Goal: Transaction & Acquisition: Purchase product/service

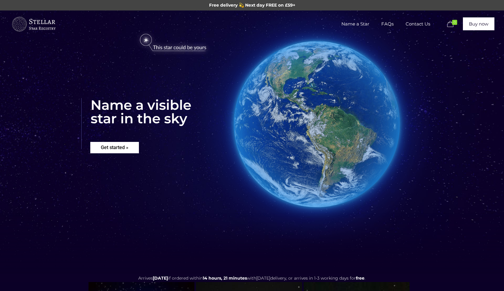
click at [133, 152] on rs-layer "Get started »" at bounding box center [114, 147] width 49 height 11
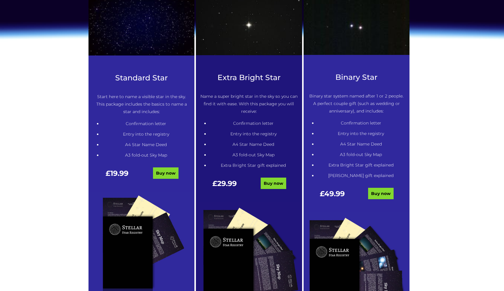
scroll to position [288, 0]
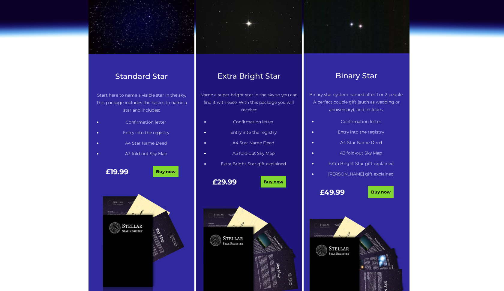
click at [272, 180] on link "Buy now" at bounding box center [272, 181] width 25 height 11
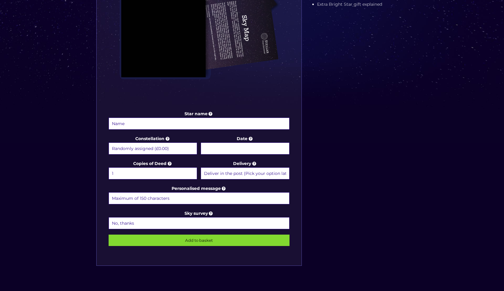
scroll to position [213, 0]
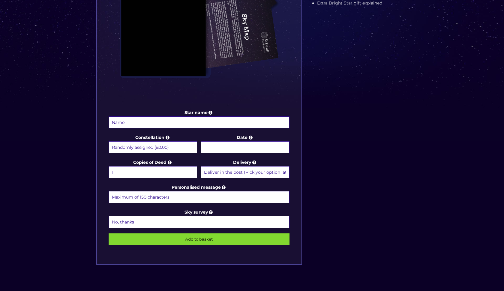
click at [211, 212] on icon at bounding box center [211, 211] width 6 height 5
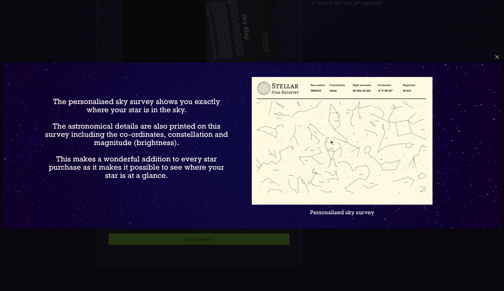
click at [210, 259] on div "× Loading..." at bounding box center [252, 145] width 504 height 291
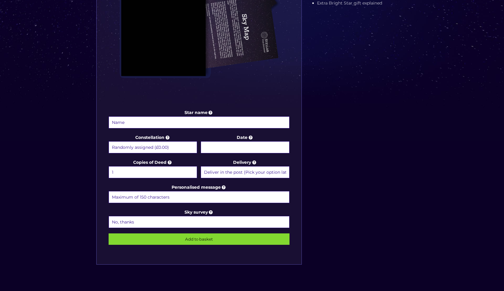
select select "1 (+£6.99)"
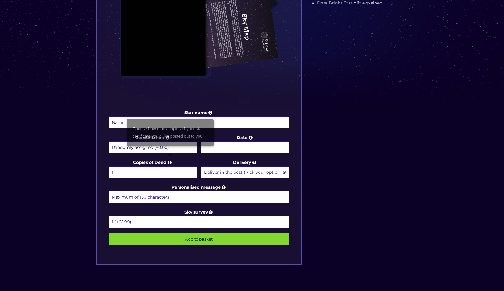
click at [171, 162] on icon at bounding box center [169, 161] width 6 height 5
click at [171, 166] on select "1 2 (+£4.99) 3 (+£9.49) 4 (+£13.99) 5 (+£18.49) 6 (+£22.99) 7 (+£27.49) 8 (+£31…" at bounding box center [153, 172] width 88 height 12
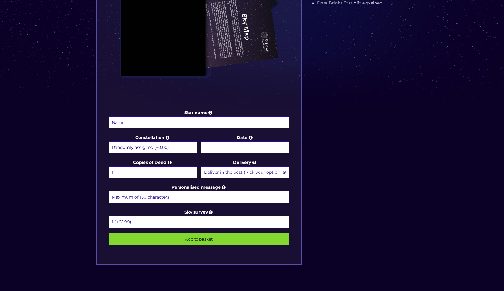
select select "Deliver in the post and by Email (within 1 hour) (+£4.99)"
click at [169, 147] on select "Randomly assigned (£0.00) Aquarius - 20 Jan - 18 Feb (+£9.99) Aries - 21 Mar - …" at bounding box center [153, 147] width 88 height 12
select select "Andromeda - For the princess (+£9.99)"
click at [224, 147] on input "Date" at bounding box center [245, 147] width 88 height 12
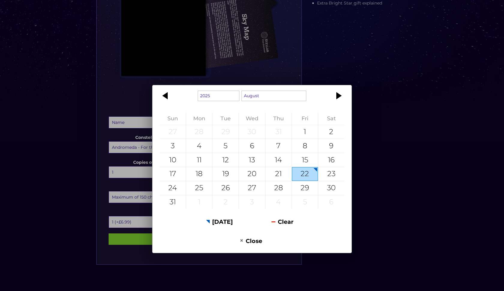
click at [348, 89] on div "1925 1926 1927 1928 1929 1930 1931 1932 1933 1934 1935 1936 1937 1938 1939 1940…" at bounding box center [252, 169] width 200 height 168
click at [349, 64] on div "1925 1926 1927 1928 1929 1930 1931 1932 1933 1934 1935 1936 1937 1938 1939 1940…" at bounding box center [252, 145] width 504 height 291
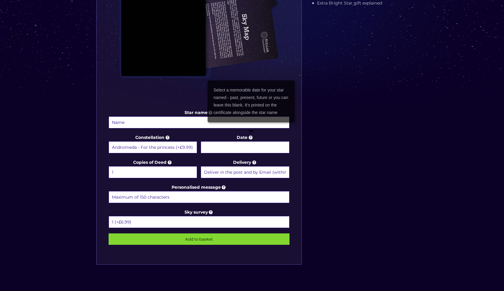
click at [252, 138] on icon at bounding box center [250, 137] width 6 height 5
click at [252, 141] on input "Date" at bounding box center [245, 147] width 88 height 12
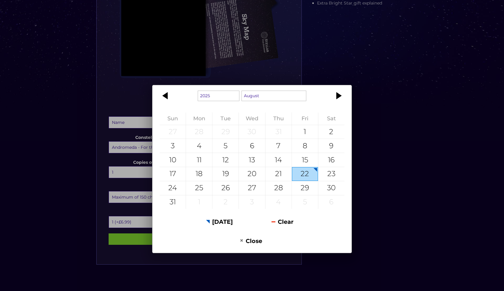
click at [377, 107] on div "1925 1926 1927 1928 1929 1930 1931 1932 1933 1934 1935 1936 1937 1938 1939 1940…" at bounding box center [252, 145] width 504 height 291
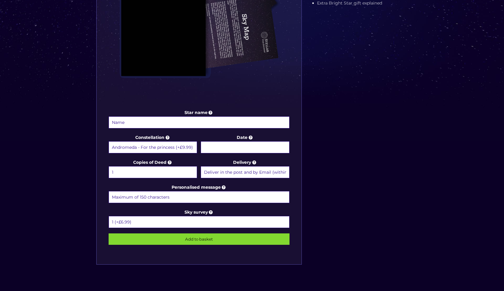
click at [228, 123] on input "Star name" at bounding box center [199, 122] width 181 height 12
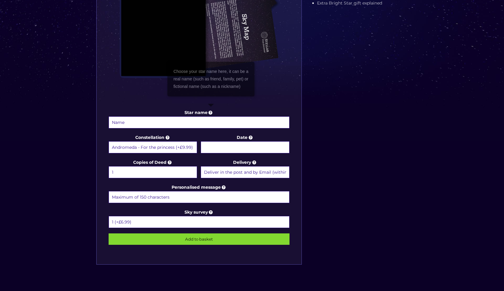
click at [210, 115] on icon at bounding box center [210, 112] width 6 height 5
click at [210, 116] on input "Star name" at bounding box center [199, 122] width 181 height 12
